Goal: Transaction & Acquisition: Purchase product/service

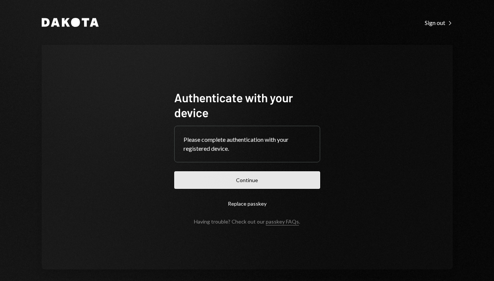
click at [226, 180] on button "Continue" at bounding box center [247, 180] width 146 height 18
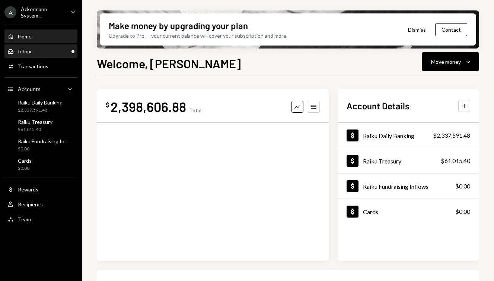
click at [41, 54] on div "Inbox Inbox" at bounding box center [40, 51] width 67 height 7
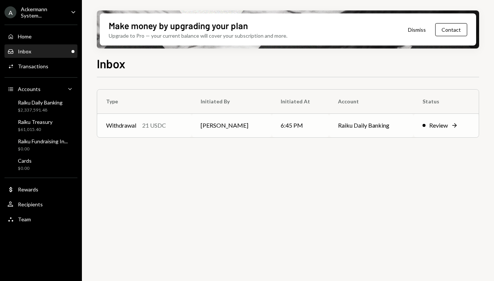
click at [285, 129] on td "6:45 PM" at bounding box center [301, 125] width 58 height 24
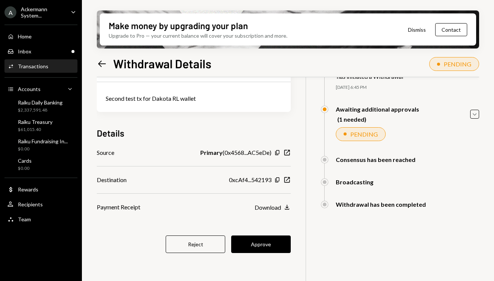
scroll to position [60, 0]
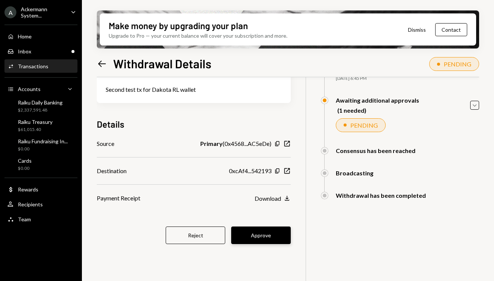
click at [256, 239] on button "Approve" at bounding box center [261, 235] width 60 height 18
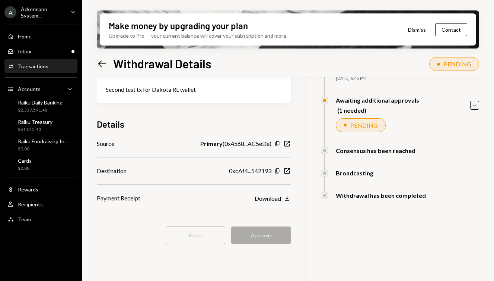
scroll to position [0, 0]
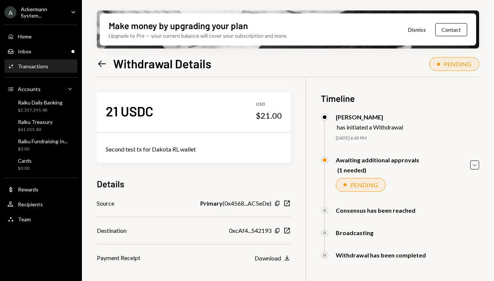
click at [365, 181] on div "PENDING" at bounding box center [361, 185] width 50 height 14
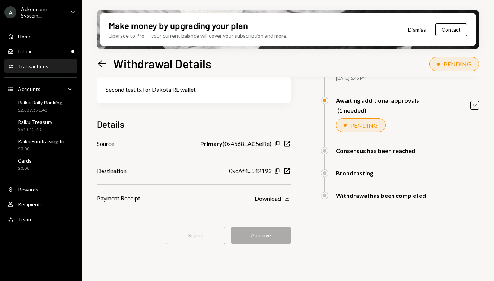
click at [275, 236] on div "Reject Approve" at bounding box center [194, 235] width 194 height 18
click at [295, 229] on div "21 USDC USD $21.00 Second test tx for Dakota RL wallet Details Source Primary (…" at bounding box center [288, 158] width 383 height 281
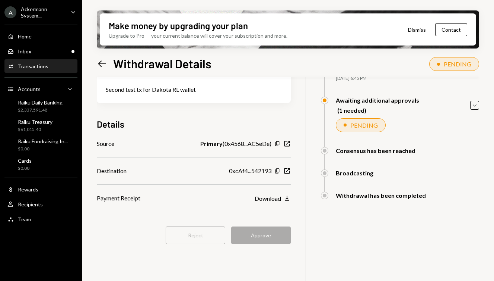
click at [343, 111] on div "(1 needed)" at bounding box center [379, 110] width 82 height 7
click at [473, 107] on icon "Caret Down" at bounding box center [475, 105] width 8 height 8
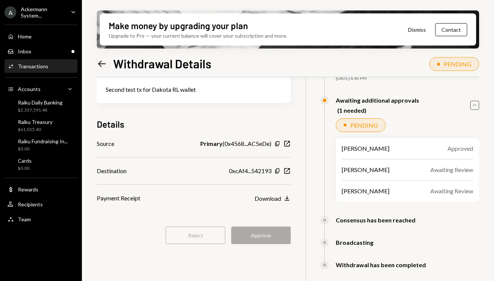
click at [55, 8] on div "Ackermann System..." at bounding box center [43, 12] width 44 height 13
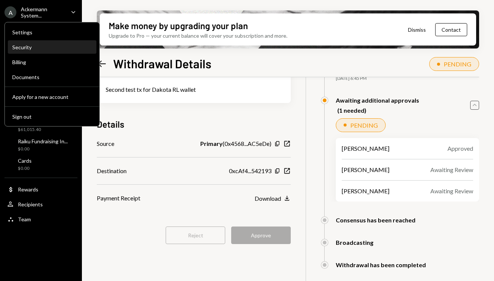
click at [53, 49] on div "Security" at bounding box center [52, 47] width 80 height 6
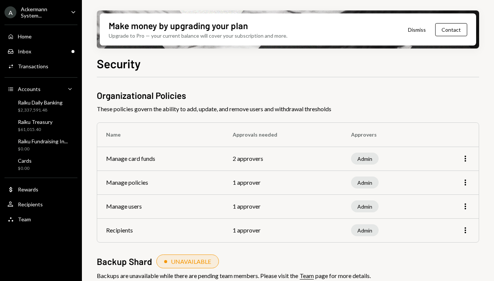
click at [243, 154] on td "2 approvers" at bounding box center [283, 158] width 118 height 24
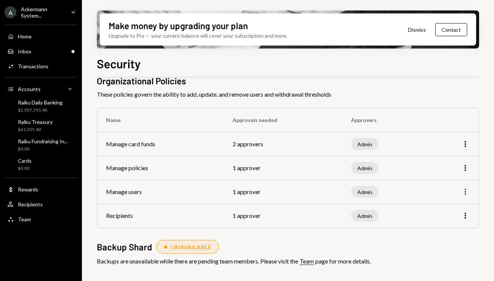
click at [462, 191] on icon "More" at bounding box center [465, 191] width 9 height 9
click at [464, 166] on icon "More" at bounding box center [465, 167] width 9 height 9
click at [259, 130] on th "Approvals needed" at bounding box center [283, 120] width 118 height 24
click at [250, 140] on td "2 approvers" at bounding box center [283, 144] width 118 height 24
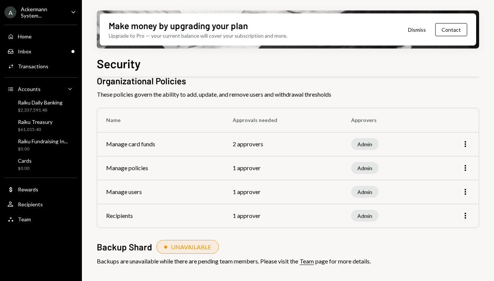
click at [249, 157] on td "1 approver" at bounding box center [283, 168] width 118 height 24
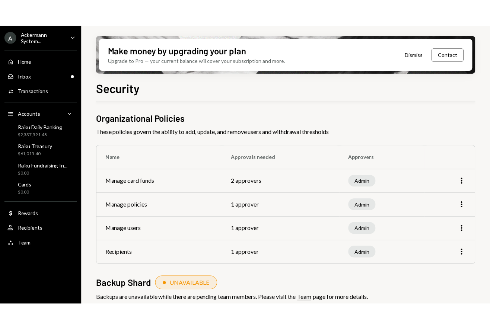
scroll to position [0, 0]
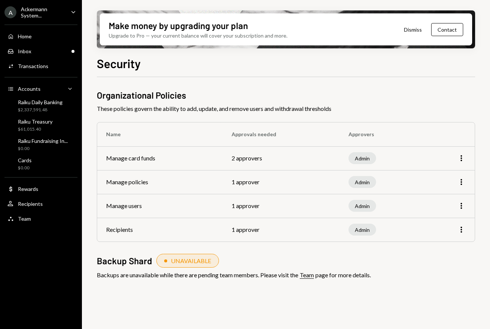
click at [165, 129] on th "Name" at bounding box center [160, 135] width 126 height 24
click at [58, 13] on div "Ackermann System..." at bounding box center [43, 12] width 44 height 13
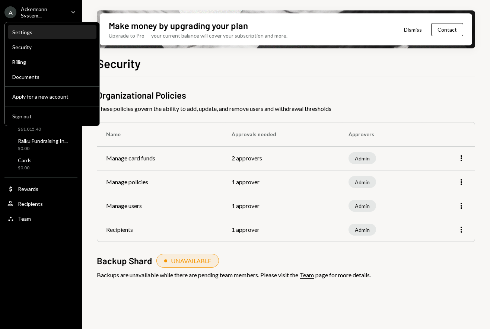
click at [38, 31] on div "Settings" at bounding box center [52, 32] width 80 height 6
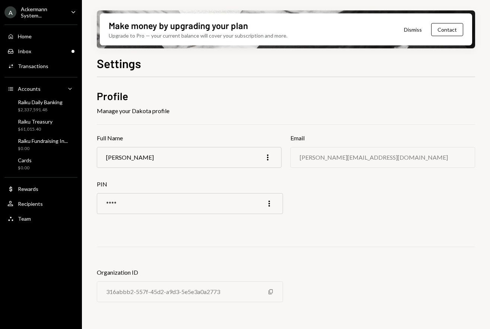
click at [34, 228] on div "A Ackermann System... Caret Down Home Home Inbox Inbox Activities Transactions …" at bounding box center [41, 164] width 82 height 329
click at [37, 218] on div "Team Team" at bounding box center [40, 219] width 67 height 7
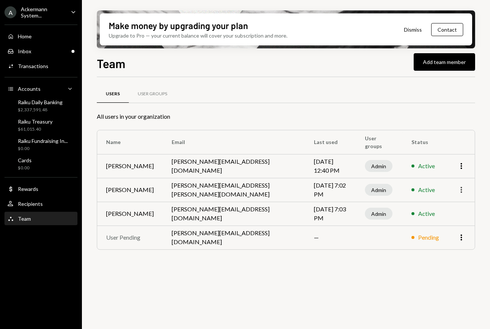
click at [462, 193] on icon "More" at bounding box center [461, 190] width 9 height 9
click at [460, 166] on icon "More" at bounding box center [461, 166] width 9 height 9
click at [329, 178] on td "Aug 28, 2025 7:02 PM" at bounding box center [330, 190] width 51 height 24
click at [35, 43] on div "Home Home Inbox Inbox Activities Transactions Accounts Accounts Caret Down Raik…" at bounding box center [41, 123] width 82 height 207
click at [32, 47] on div "Inbox Inbox" at bounding box center [40, 51] width 67 height 13
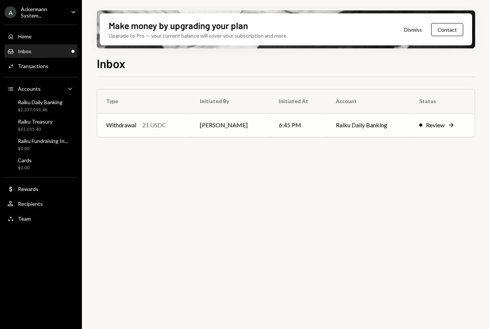
click at [203, 118] on td "[PERSON_NAME]" at bounding box center [230, 125] width 79 height 24
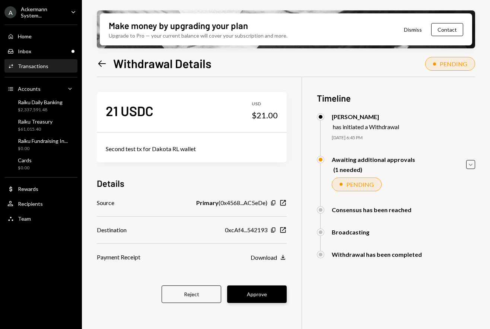
click at [266, 280] on button "Approve" at bounding box center [257, 295] width 60 height 18
click at [462, 65] on div "PENDING" at bounding box center [454, 63] width 28 height 7
click at [42, 13] on div "Ackermann System..." at bounding box center [43, 12] width 44 height 13
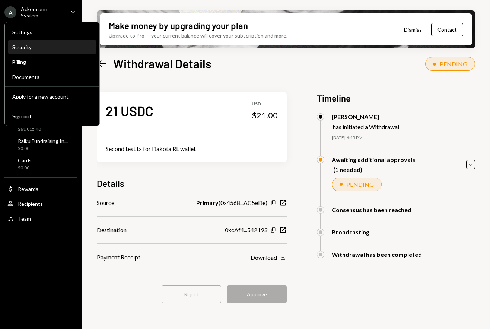
click at [54, 45] on div "Security" at bounding box center [52, 47] width 80 height 6
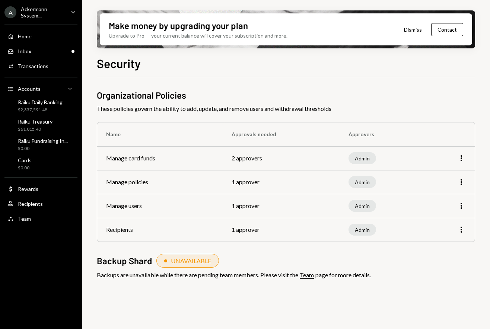
click at [263, 175] on td "1 approver" at bounding box center [281, 182] width 117 height 24
click at [363, 158] on div "Admin" at bounding box center [363, 158] width 28 height 12
click at [250, 153] on td "2 approvers" at bounding box center [281, 158] width 117 height 24
click at [50, 17] on div "Ackermann System..." at bounding box center [43, 12] width 44 height 13
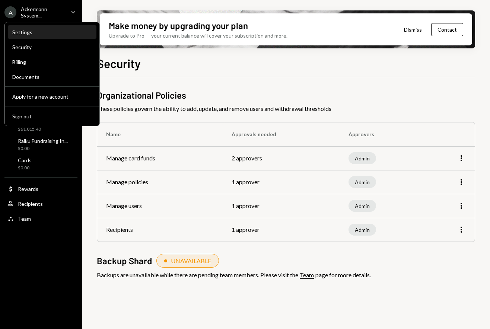
click at [41, 35] on div "Settings" at bounding box center [52, 32] width 80 height 6
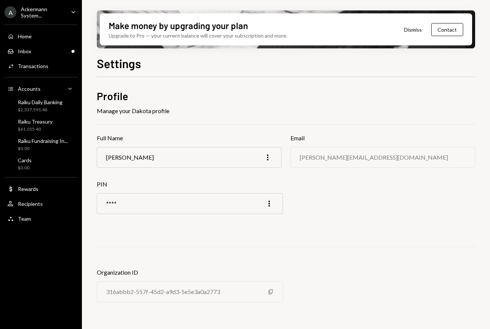
click at [47, 12] on div "Ackermann System..." at bounding box center [43, 12] width 44 height 13
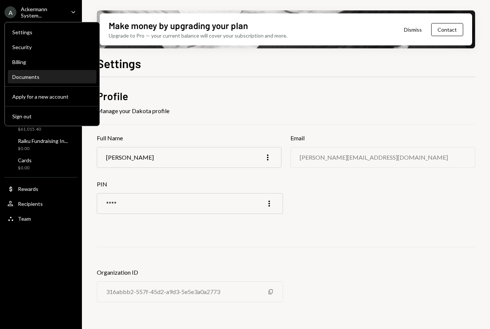
click at [34, 74] on div "Documents" at bounding box center [52, 77] width 80 height 6
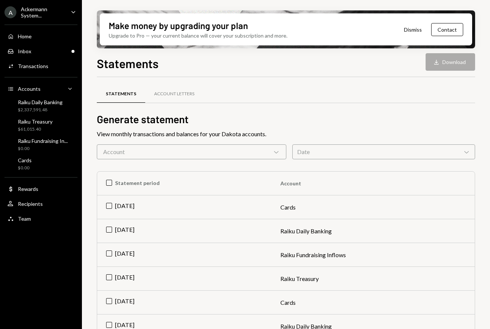
click at [53, 19] on ul "A Ackermann System... Caret Down Home Home Inbox Inbox Activities Transactions …" at bounding box center [41, 113] width 82 height 227
click at [53, 18] on div "Ackermann System..." at bounding box center [43, 12] width 44 height 13
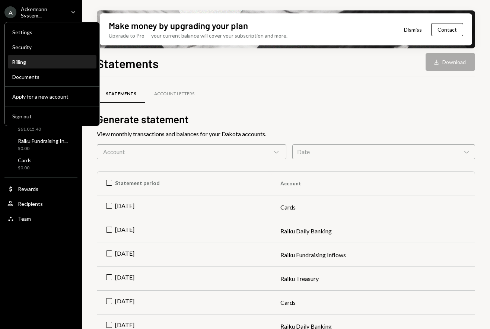
click at [37, 60] on div "Billing" at bounding box center [52, 62] width 80 height 6
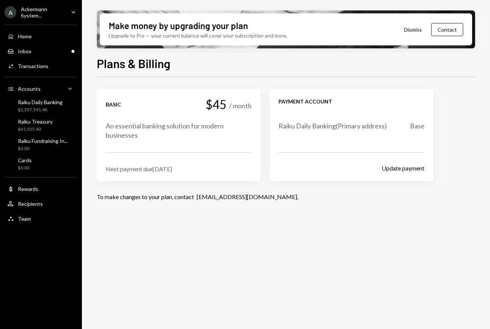
click at [48, 21] on div "Home Home Inbox Inbox Activities Transactions Accounts Accounts Caret Down Raik…" at bounding box center [41, 123] width 82 height 207
click at [50, 19] on ul "A Ackermann System... Caret Down Home Home Inbox Inbox Activities Transactions …" at bounding box center [41, 113] width 82 height 227
click at [57, 13] on div "Ackermann System..." at bounding box center [43, 12] width 44 height 13
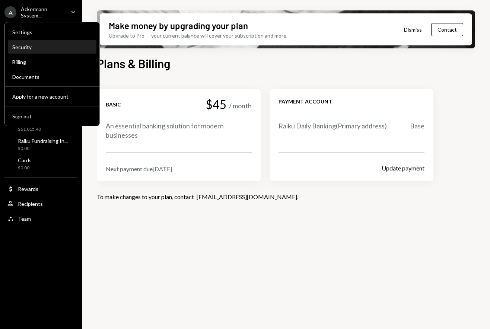
click at [36, 49] on div "Security" at bounding box center [52, 47] width 80 height 6
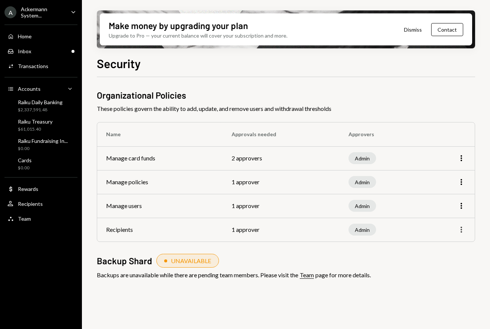
click at [462, 232] on icon "button" at bounding box center [461, 230] width 1 height 6
click at [444, 187] on td "More" at bounding box center [450, 182] width 50 height 24
click at [458, 182] on icon "More" at bounding box center [461, 182] width 9 height 9
click at [375, 192] on td "Admin" at bounding box center [382, 182] width 85 height 24
click at [44, 46] on div "Inbox Inbox" at bounding box center [40, 51] width 67 height 13
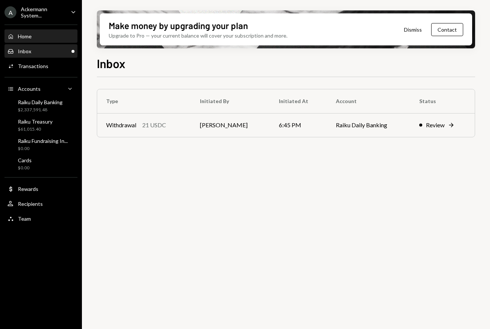
click at [47, 37] on div "Home Home" at bounding box center [40, 36] width 67 height 7
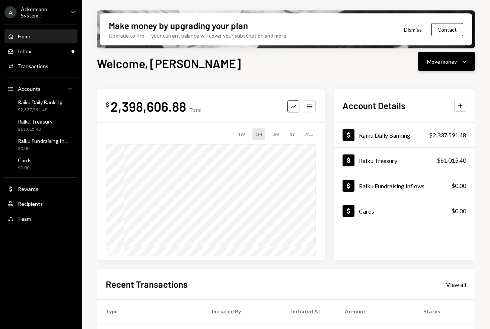
click at [463, 70] on button "Move money Caret Down" at bounding box center [446, 61] width 57 height 19
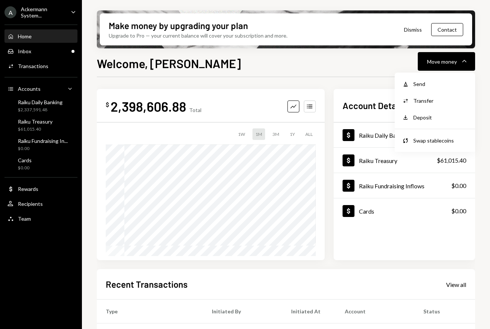
click at [263, 75] on div "Welcome, Robin Move money Caret Down $ 2,398,606.88 Total Graph Accounts 1W 1M …" at bounding box center [286, 213] width 379 height 319
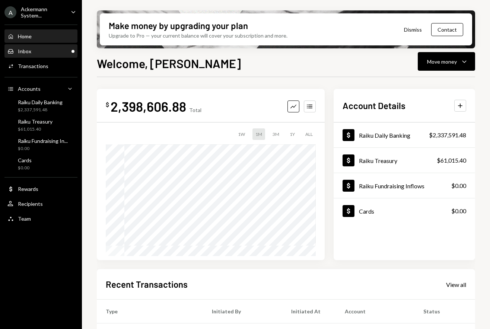
click at [44, 52] on div "Inbox Inbox" at bounding box center [40, 51] width 67 height 7
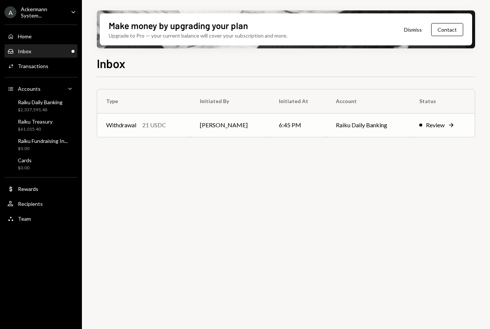
click at [162, 125] on div "21 USDC" at bounding box center [154, 125] width 24 height 9
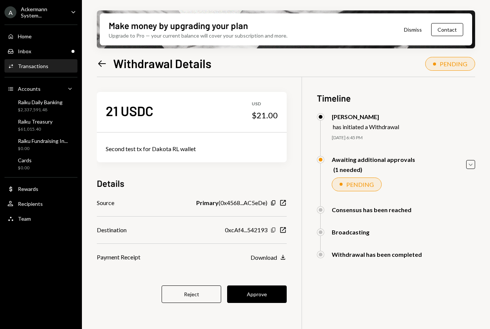
click at [272, 229] on icon "Copy" at bounding box center [273, 230] width 6 height 6
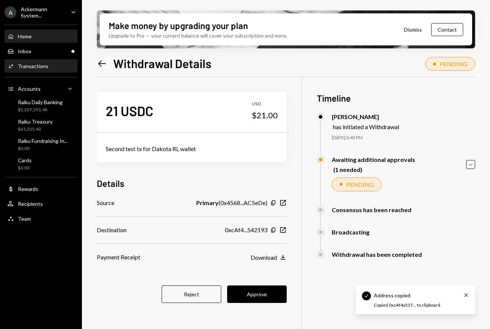
click at [41, 41] on div "Home Home" at bounding box center [40, 36] width 67 height 13
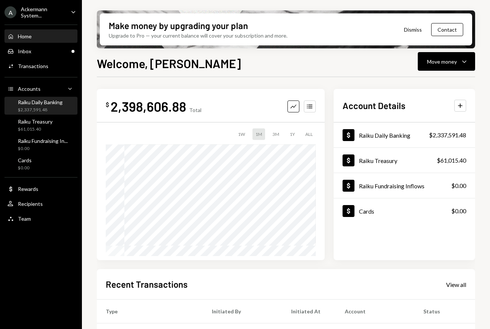
click at [47, 111] on div "$2,337,591.48" at bounding box center [40, 110] width 45 height 6
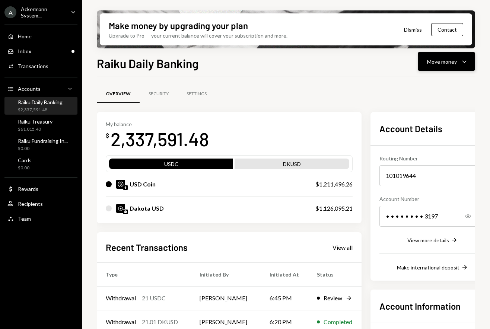
click at [460, 62] on icon "Caret Down" at bounding box center [464, 61] width 9 height 9
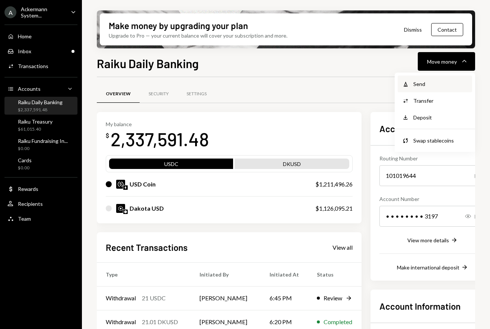
click at [440, 87] on div "Send" at bounding box center [441, 84] width 54 height 8
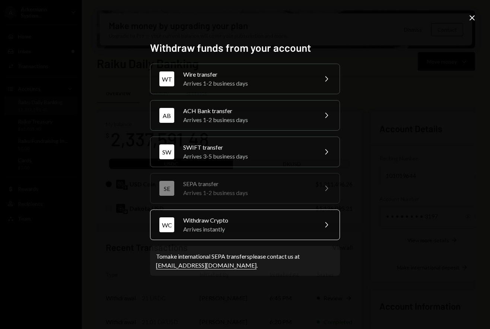
click at [288, 229] on div "Arrives instantly" at bounding box center [248, 229] width 130 height 9
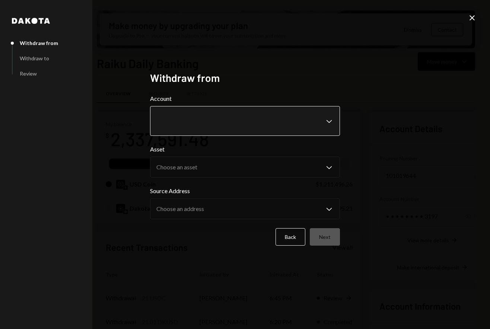
click at [189, 114] on body "A Ackermann System... Caret Down Home Home Inbox Inbox Activities Transactions …" at bounding box center [245, 164] width 490 height 329
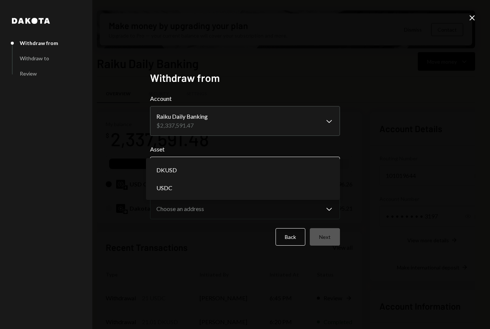
click at [220, 164] on body "A Ackermann System... Caret Down Home Home Inbox Inbox Activities Transactions …" at bounding box center [245, 164] width 490 height 329
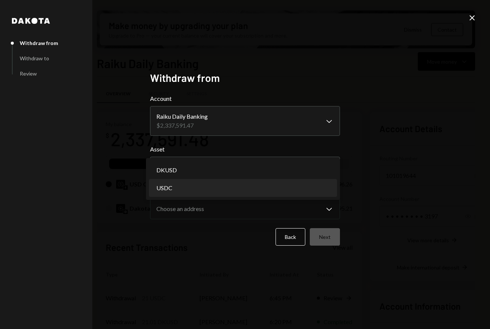
select select "****"
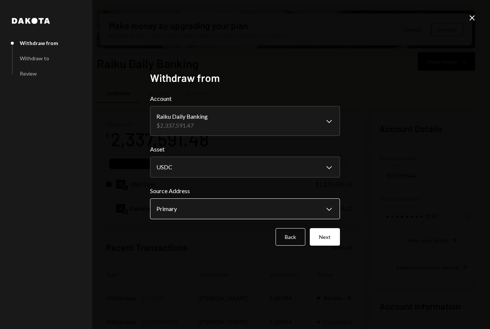
click at [196, 214] on body "A Ackermann System... Caret Down Home Home Inbox Inbox Activities Transactions …" at bounding box center [245, 164] width 490 height 329
click at [441, 205] on div "**********" at bounding box center [245, 164] width 490 height 329
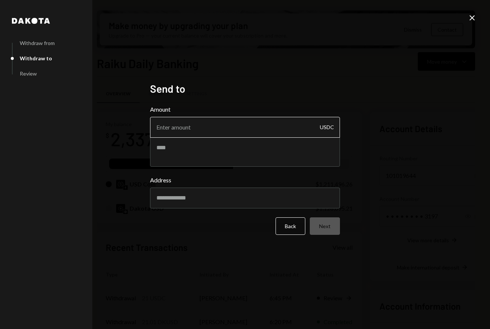
click at [223, 127] on input "Amount" at bounding box center [245, 127] width 190 height 21
click at [216, 159] on textarea at bounding box center [245, 152] width 190 height 30
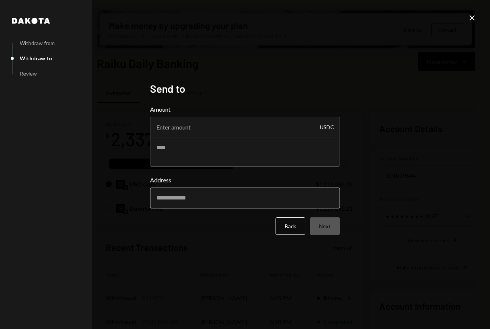
click at [193, 198] on input "Address" at bounding box center [245, 198] width 190 height 21
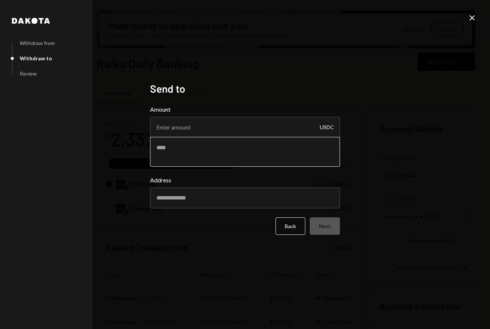
click at [219, 161] on textarea at bounding box center [245, 152] width 190 height 30
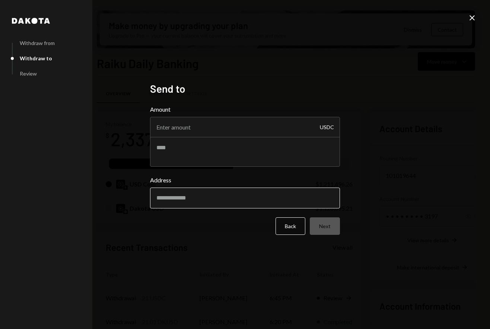
click at [230, 197] on input "Address" at bounding box center [245, 198] width 190 height 21
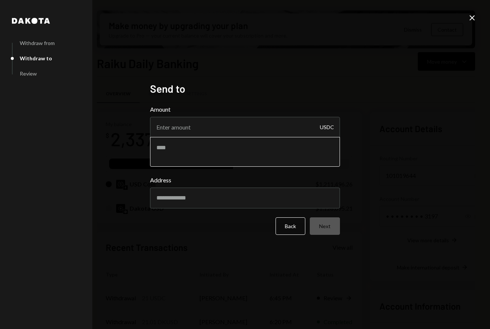
click at [270, 150] on textarea at bounding box center [245, 152] width 190 height 30
drag, startPoint x: 284, startPoint y: 127, endPoint x: 142, endPoint y: 127, distance: 141.6
click at [142, 127] on div "[PERSON_NAME] from Withdraw to Review Send to Amount USDC Address Back Next" at bounding box center [245, 164] width 208 height 183
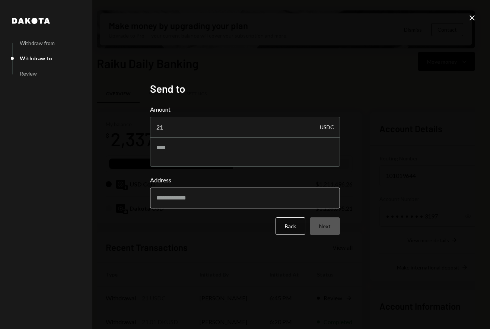
type input "21"
click at [174, 199] on input "Address" at bounding box center [245, 198] width 190 height 21
paste input "**********"
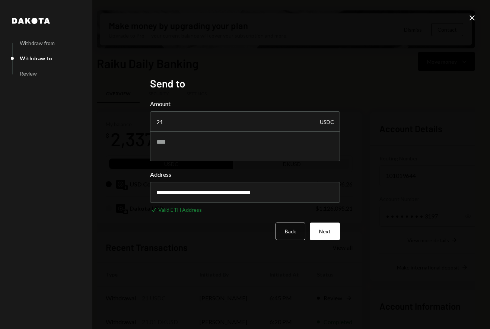
type input "**********"
click at [223, 252] on div "**********" at bounding box center [245, 164] width 208 height 193
click at [214, 160] on textarea at bounding box center [245, 147] width 190 height 30
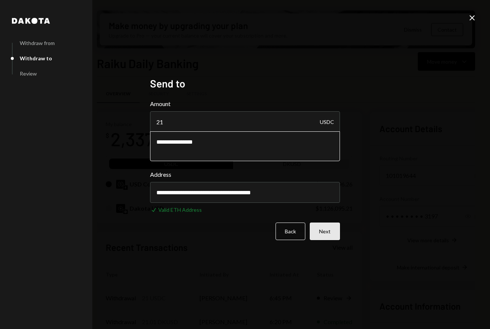
type textarea "**********"
click at [332, 232] on button "Next" at bounding box center [325, 232] width 30 height 18
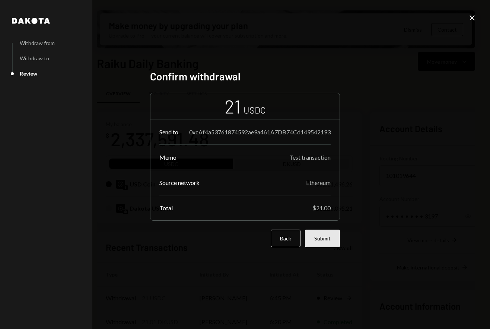
click at [335, 247] on button "Submit" at bounding box center [322, 239] width 35 height 18
click at [315, 241] on button "Submit" at bounding box center [322, 239] width 35 height 18
click at [473, 17] on icon at bounding box center [472, 17] width 5 height 5
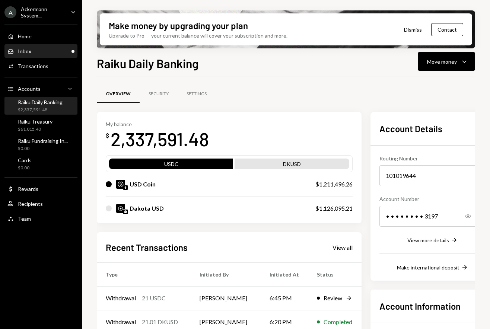
click at [49, 50] on div "Inbox Inbox" at bounding box center [40, 51] width 67 height 7
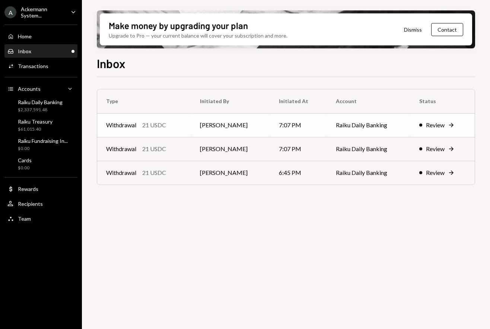
click at [321, 121] on td "7:07 PM" at bounding box center [298, 125] width 57 height 24
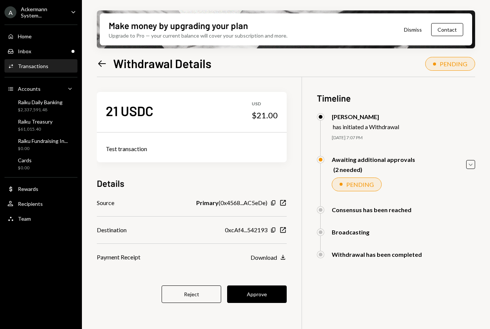
click at [333, 173] on div "Awaiting additional approvals (2 needed)" at bounding box center [373, 164] width 83 height 17
click at [470, 164] on icon "Caret Down" at bounding box center [471, 165] width 8 height 8
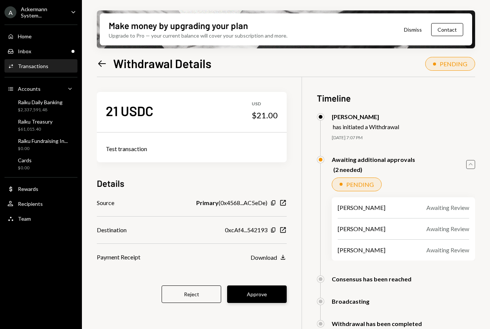
click at [258, 293] on button "Approve" at bounding box center [257, 295] width 60 height 18
click at [63, 14] on div "Ackermann System..." at bounding box center [43, 12] width 44 height 13
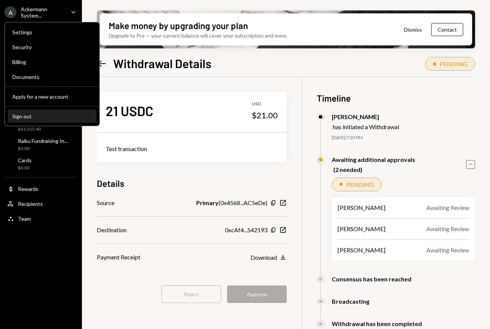
click at [40, 115] on div "Sign out" at bounding box center [52, 116] width 80 height 6
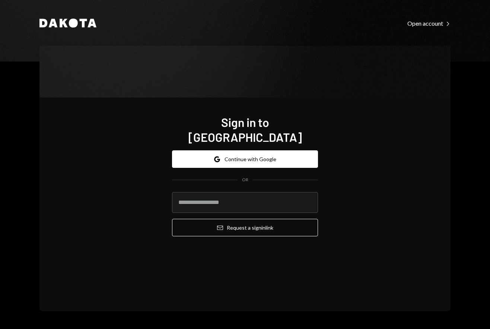
type input "**********"
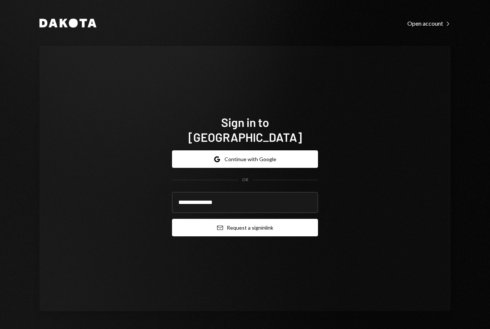
click at [246, 219] on button "Email Request a sign in link" at bounding box center [245, 228] width 146 height 18
